Goal: Task Accomplishment & Management: Complete application form

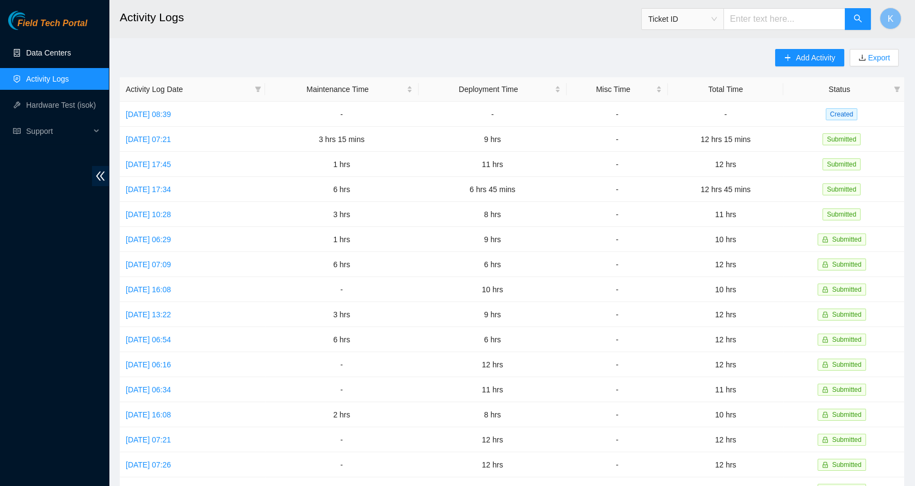
click at [58, 57] on link "Data Centers" at bounding box center [48, 52] width 45 height 9
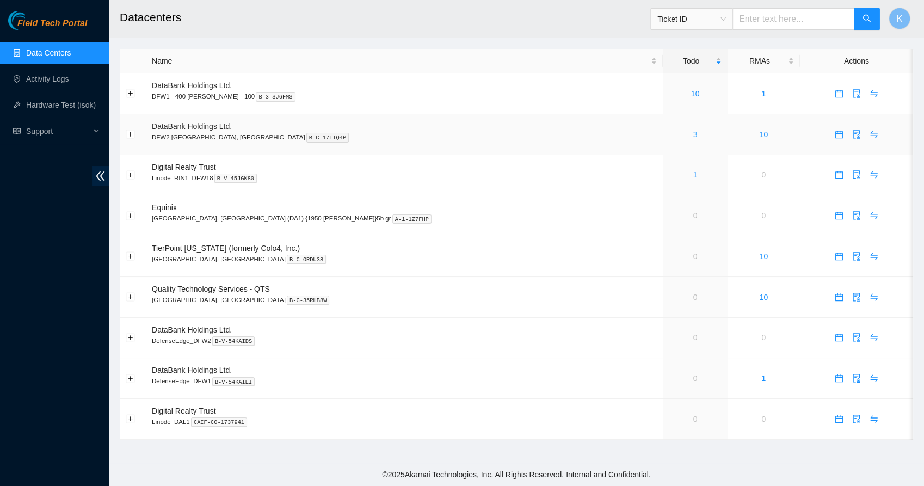
click at [694, 137] on link "3" at bounding box center [696, 134] width 4 height 9
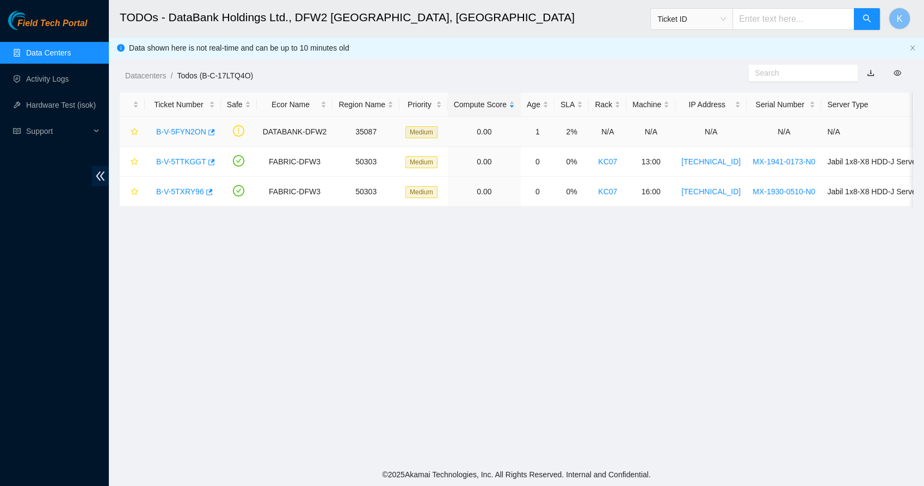
click at [185, 131] on link "B-V-5FYN2ON" at bounding box center [181, 131] width 50 height 9
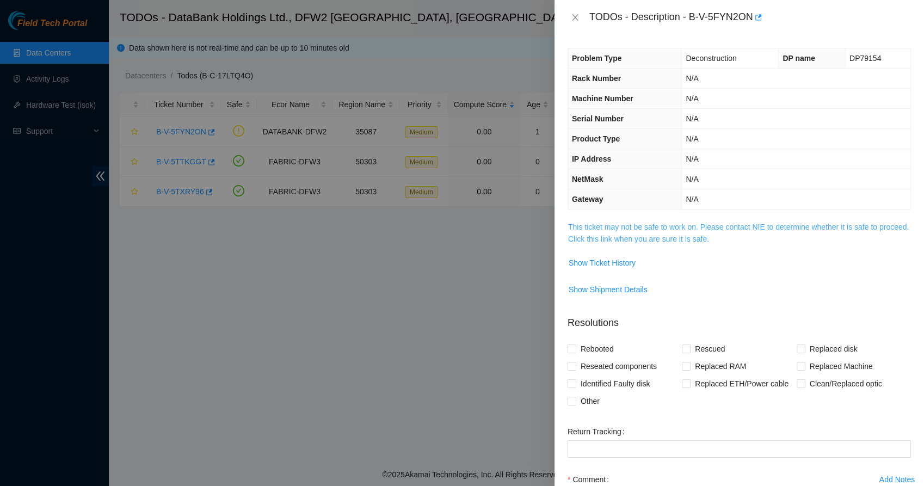
click at [592, 236] on link "This ticket may not be safe to work on. Please contact NIE to determine whether…" at bounding box center [738, 233] width 341 height 21
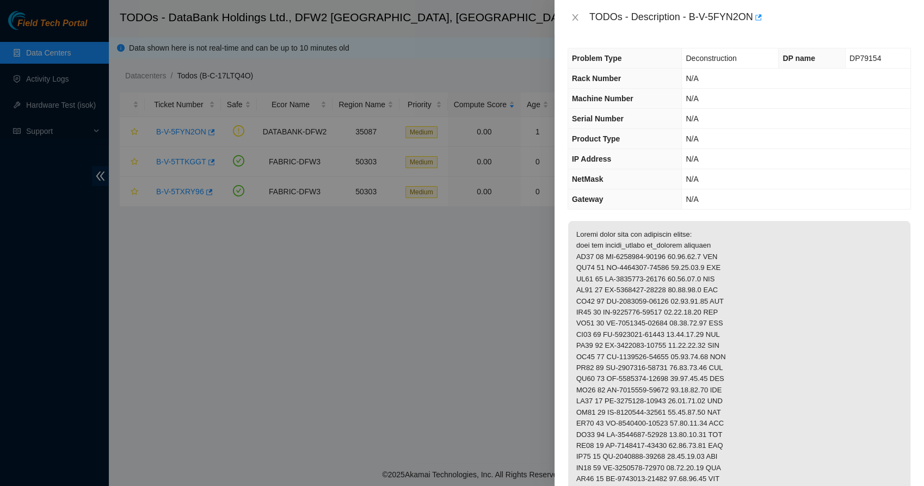
click at [576, 11] on div "TODOs - Description - B-V-5FYN2ON" at bounding box center [740, 17] width 344 height 17
click at [575, 16] on icon "close" at bounding box center [575, 17] width 9 height 9
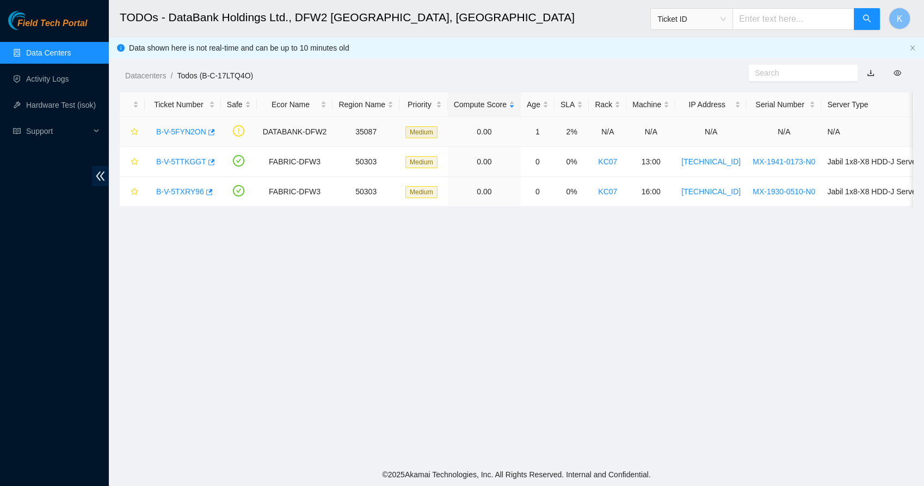
click at [174, 132] on link "B-V-5FYN2ON" at bounding box center [181, 131] width 50 height 9
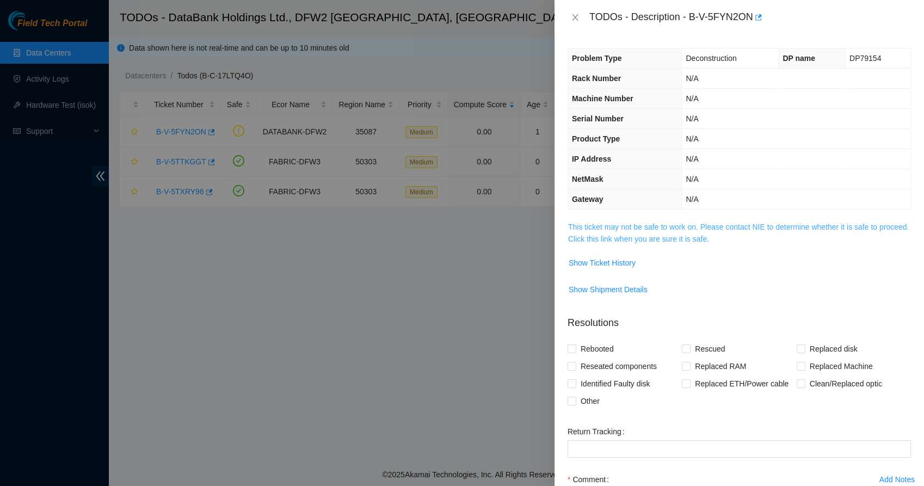
scroll to position [106, 0]
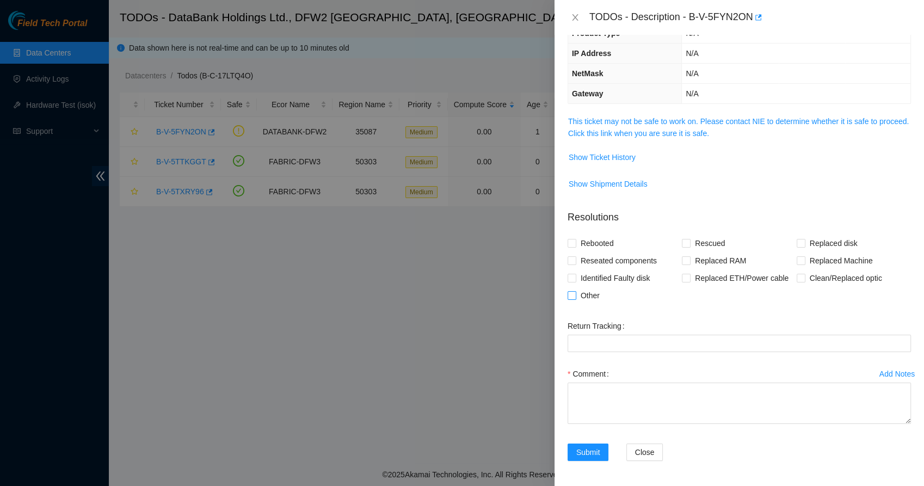
click at [575, 293] on input "Other" at bounding box center [572, 295] width 8 height 8
checkbox input "true"
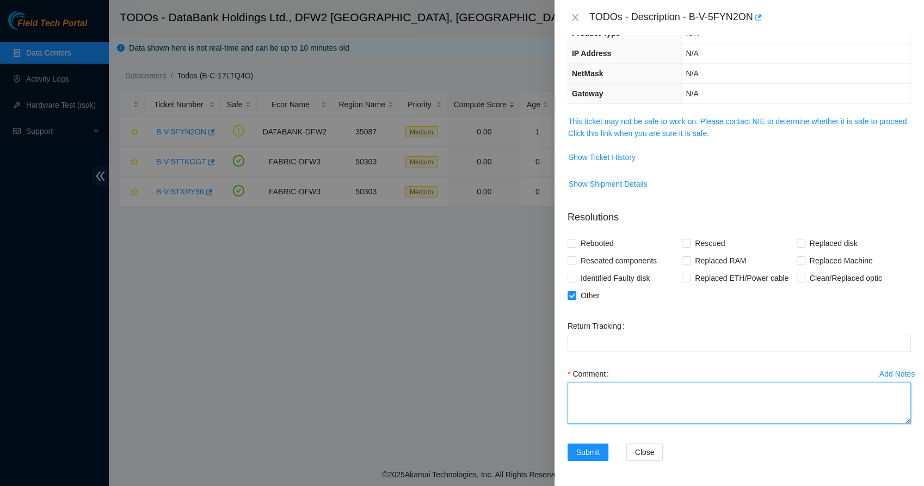
click at [577, 402] on textarea "Comment" at bounding box center [740, 403] width 344 height 41
type textarea "p"
type textarea "Powered down servers. Validated SNs first. Switches are powered on. Left rids u…"
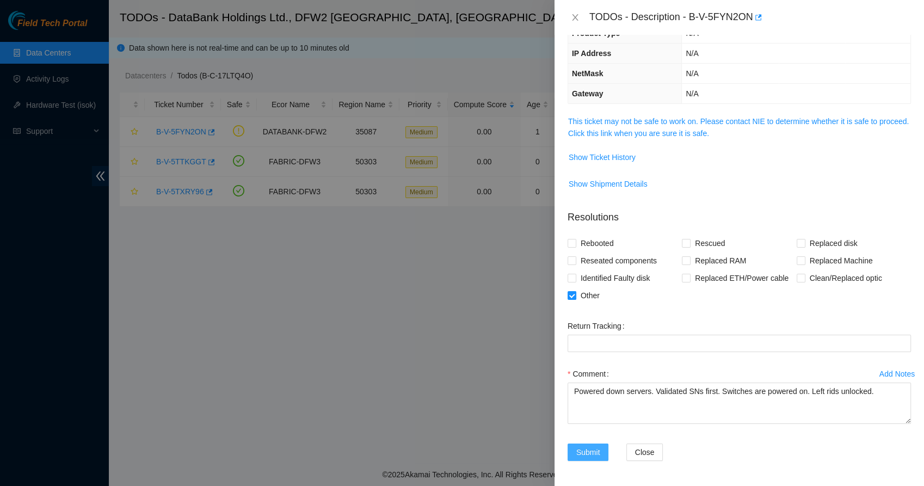
click at [581, 447] on span "Submit" at bounding box center [589, 452] width 24 height 12
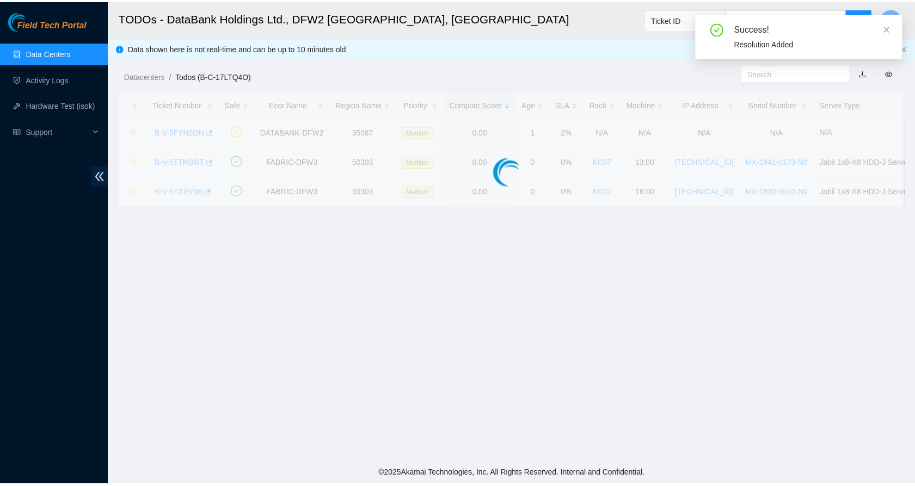
scroll to position [154, 0]
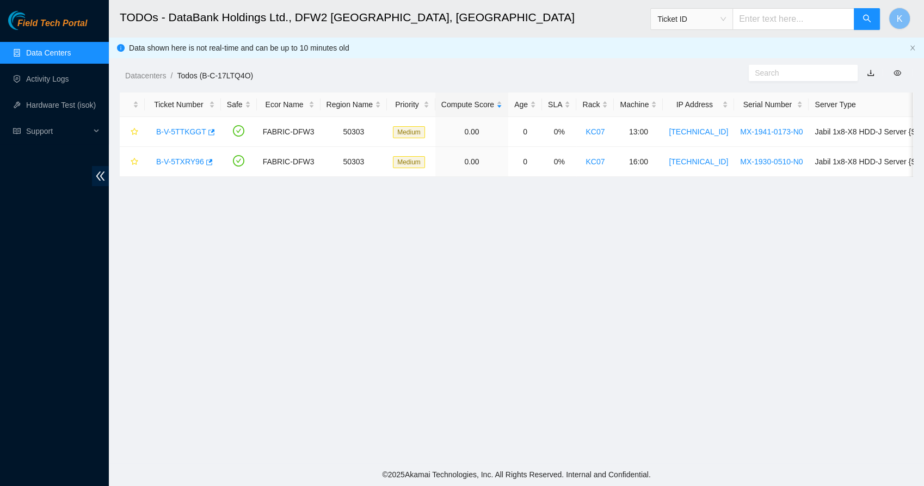
click at [60, 48] on link "Data Centers" at bounding box center [48, 52] width 45 height 9
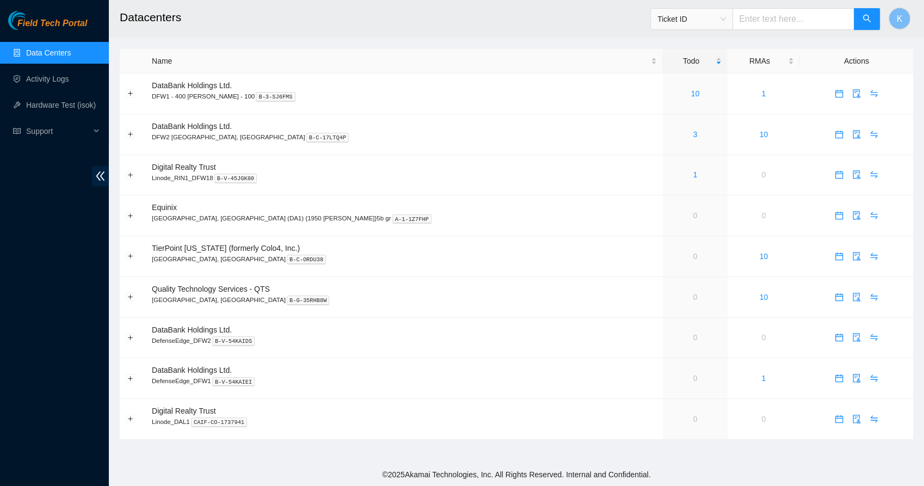
click at [46, 48] on link "Data Centers" at bounding box center [48, 52] width 45 height 9
click at [763, 15] on input "text" at bounding box center [794, 19] width 122 height 22
paste input "B-W-WY43K3"
type input "B-W-WY43K3"
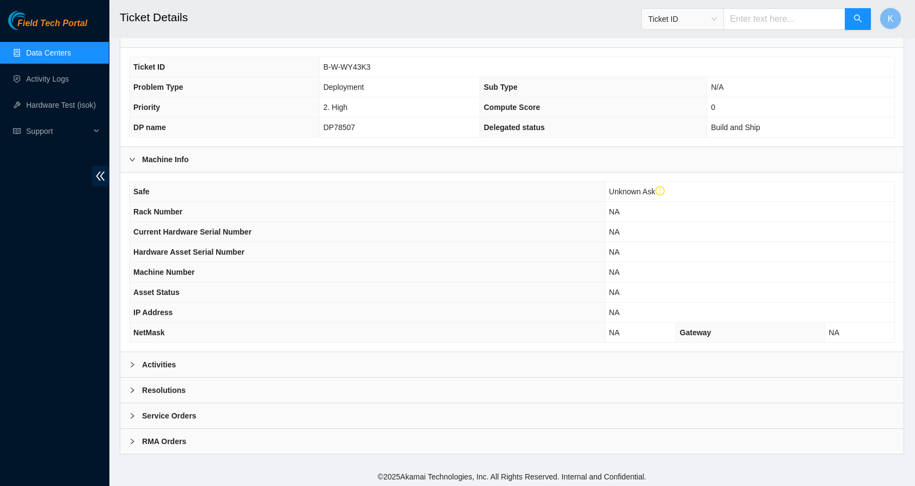
scroll to position [211, 0]
click at [161, 359] on b "Activities" at bounding box center [159, 365] width 34 height 12
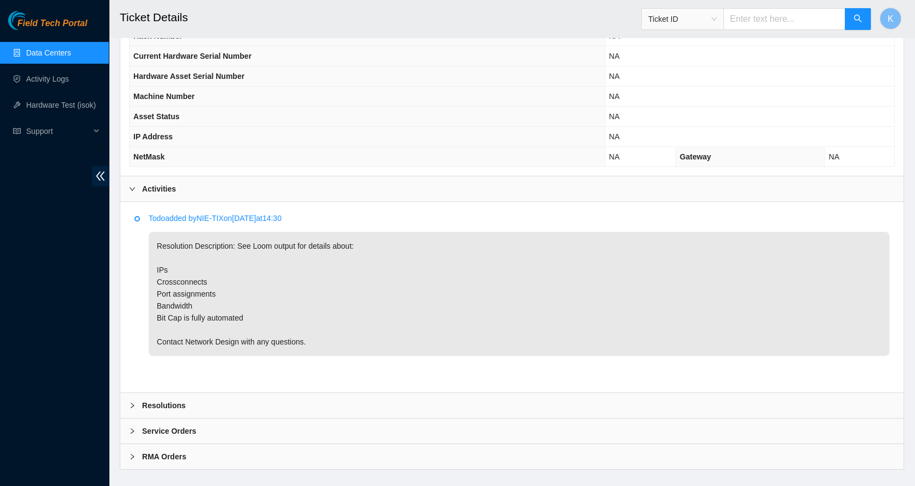
scroll to position [392, 0]
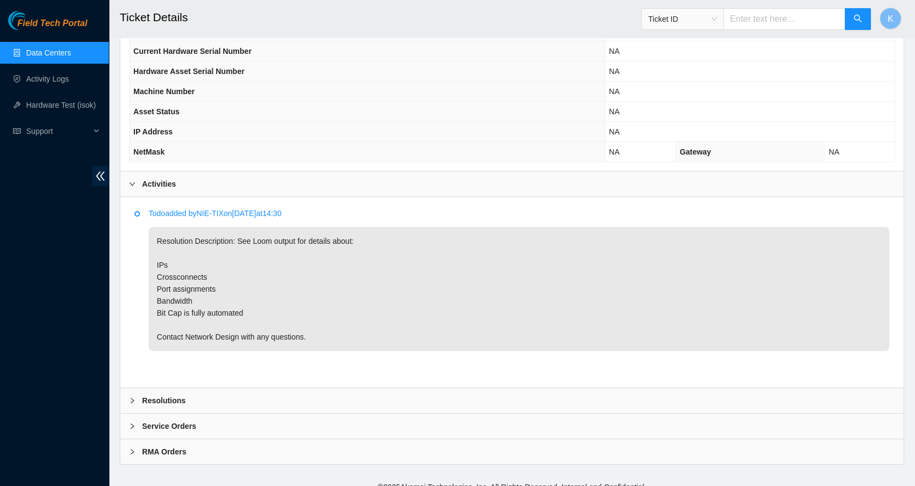
click at [144, 405] on b "Resolutions" at bounding box center [164, 401] width 44 height 12
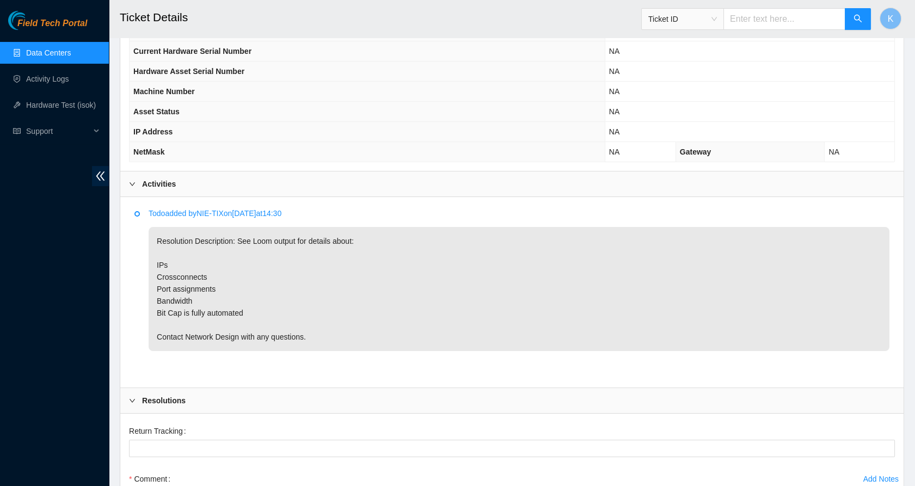
scroll to position [577, 0]
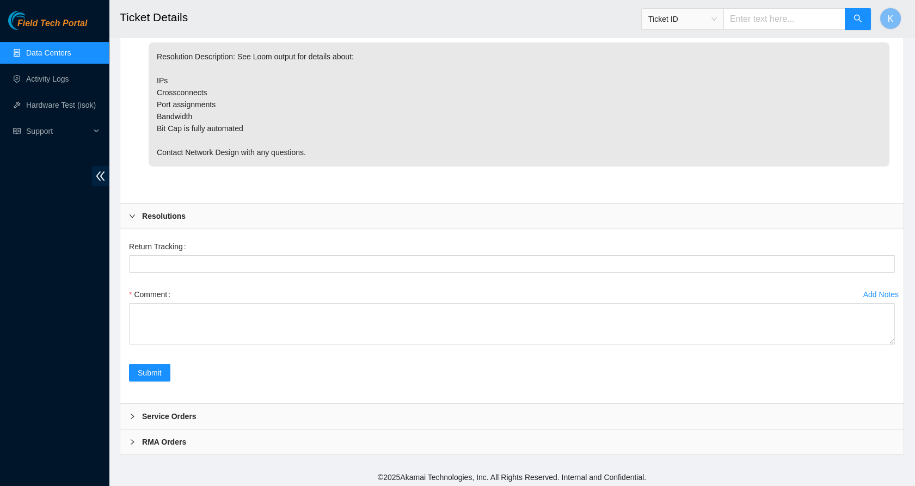
click at [144, 405] on div "Service Orders" at bounding box center [511, 416] width 783 height 25
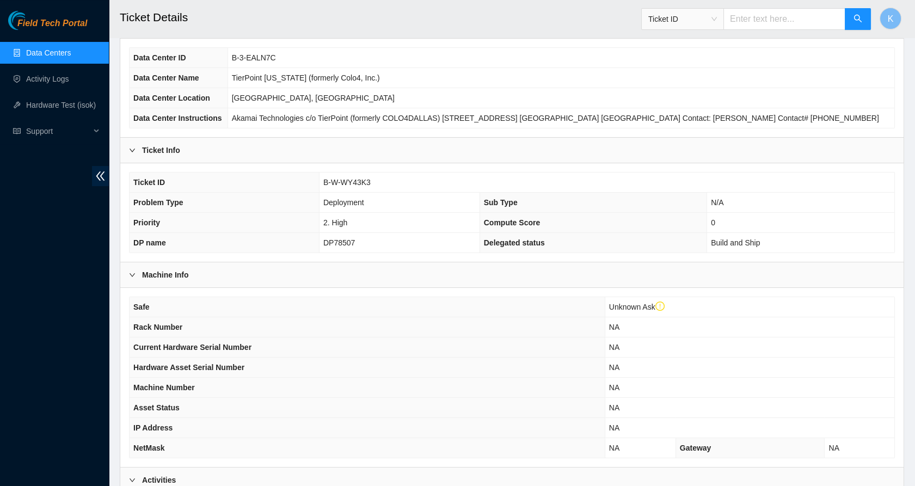
scroll to position [102, 0]
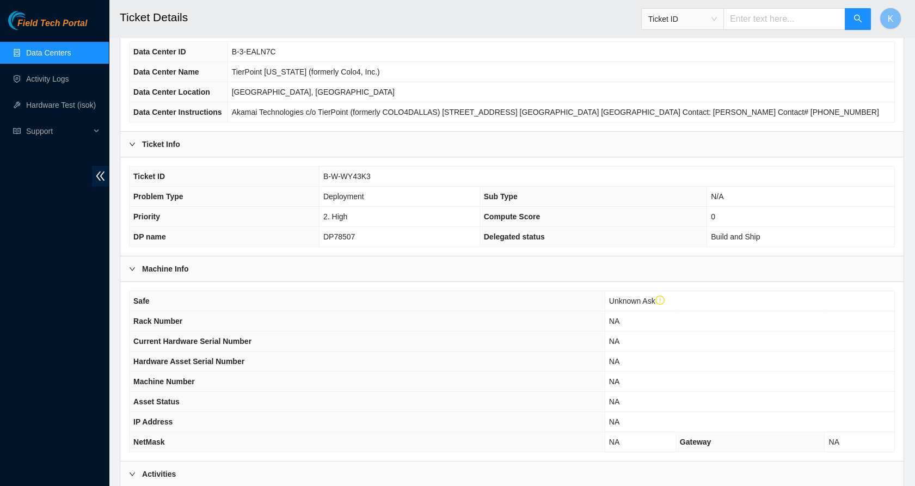
click at [784, 21] on input "text" at bounding box center [785, 19] width 122 height 22
paste input "B-W-WY8LD3"
type input "B-W-WY8LD3"
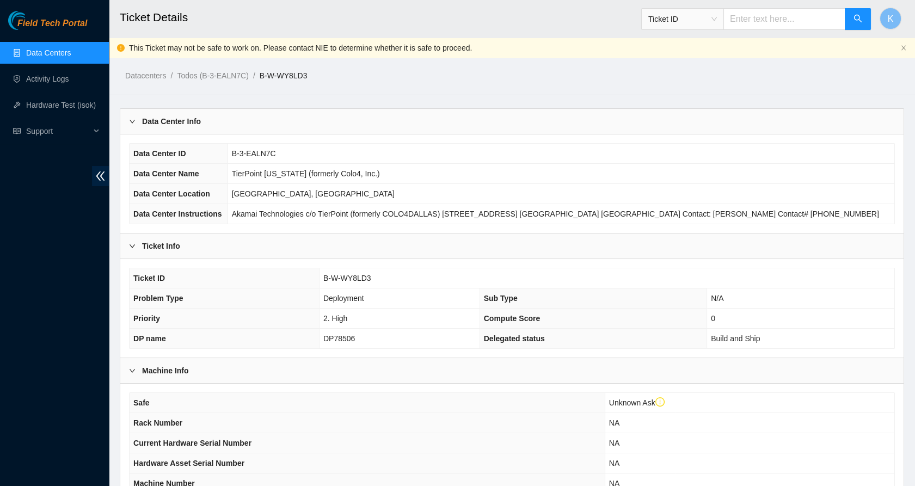
scroll to position [211, 0]
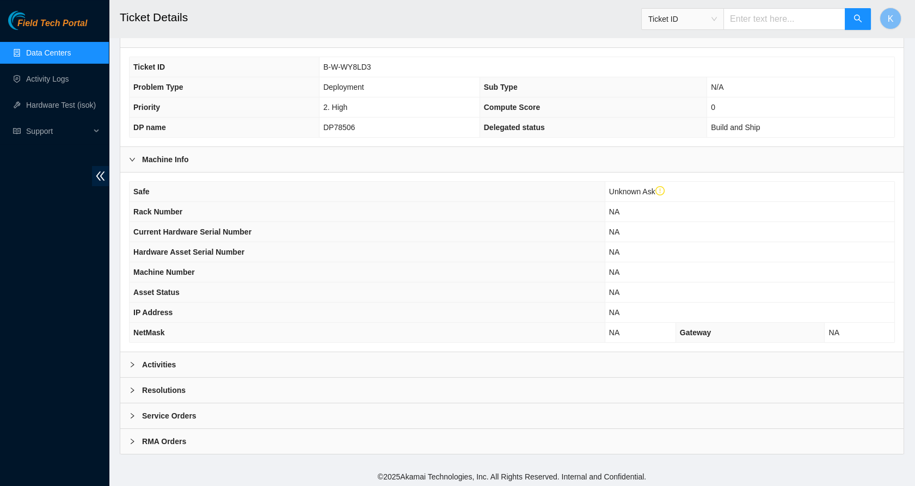
click at [137, 353] on div "Activities" at bounding box center [511, 364] width 783 height 25
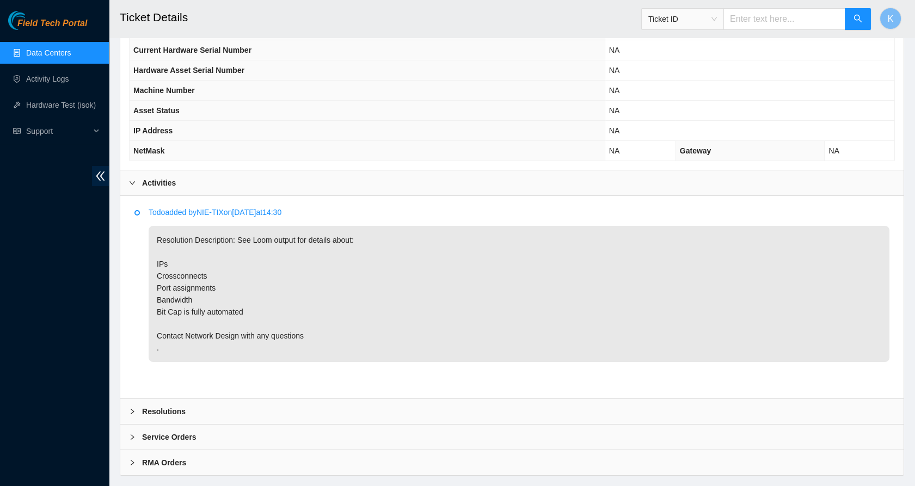
scroll to position [0, 0]
